Goal: Task Accomplishment & Management: Manage account settings

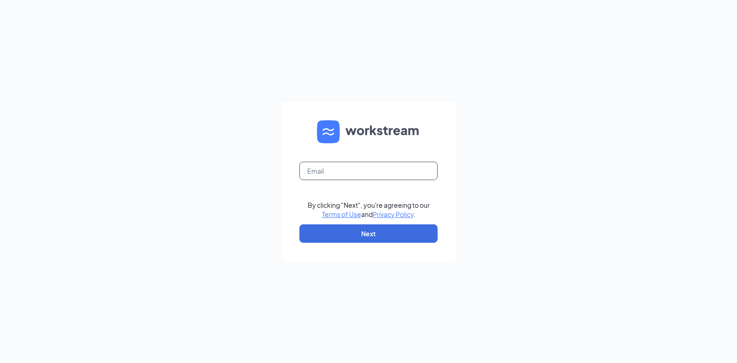
click at [352, 180] on input "text" at bounding box center [368, 171] width 138 height 18
type input "[PERSON_NAME][EMAIL_ADDRESS][PERSON_NAME][DOMAIN_NAME]"
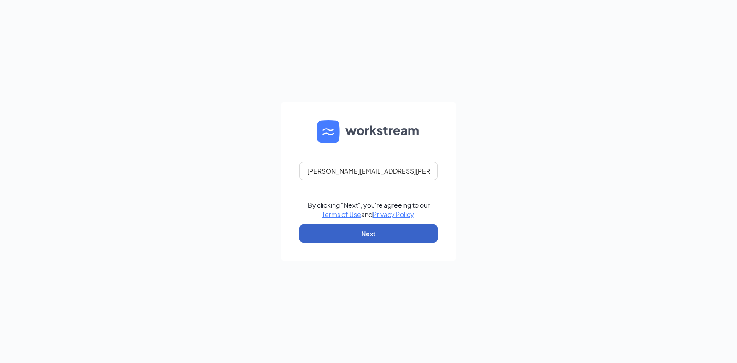
click at [387, 242] on button "Next" at bounding box center [368, 233] width 138 height 18
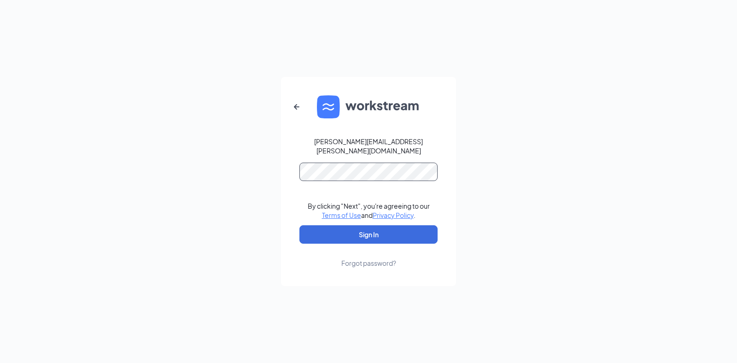
click at [299, 225] on button "Sign In" at bounding box center [368, 234] width 138 height 18
click at [188, 175] on div "[PERSON_NAME][EMAIL_ADDRESS][PERSON_NAME][DOMAIN_NAME] By clicking "Next", you'…" at bounding box center [368, 181] width 737 height 363
click at [299, 225] on button "Sign In" at bounding box center [368, 234] width 138 height 18
